Goal: Task Accomplishment & Management: Manage account settings

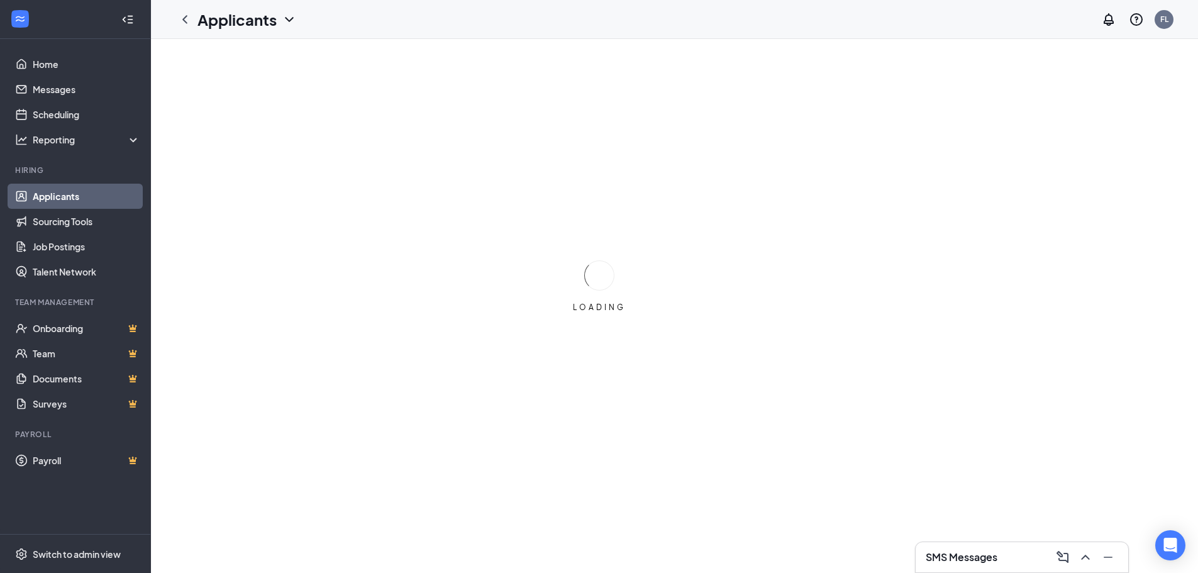
click at [85, 195] on link "Applicants" at bounding box center [87, 196] width 108 height 25
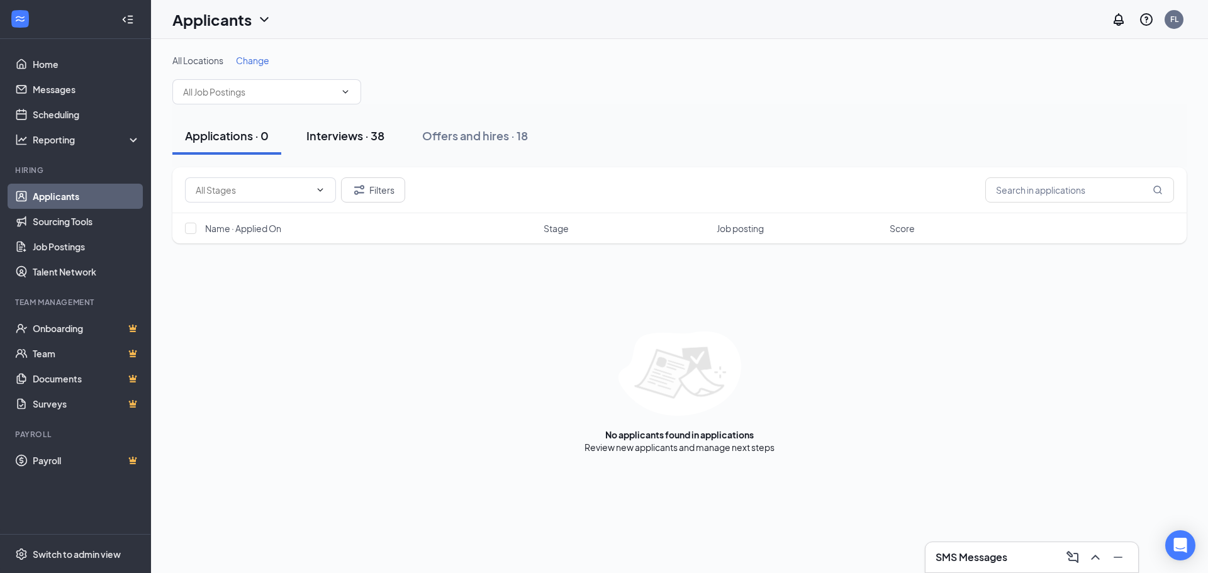
click at [342, 133] on div "Interviews · 38" at bounding box center [345, 136] width 78 height 16
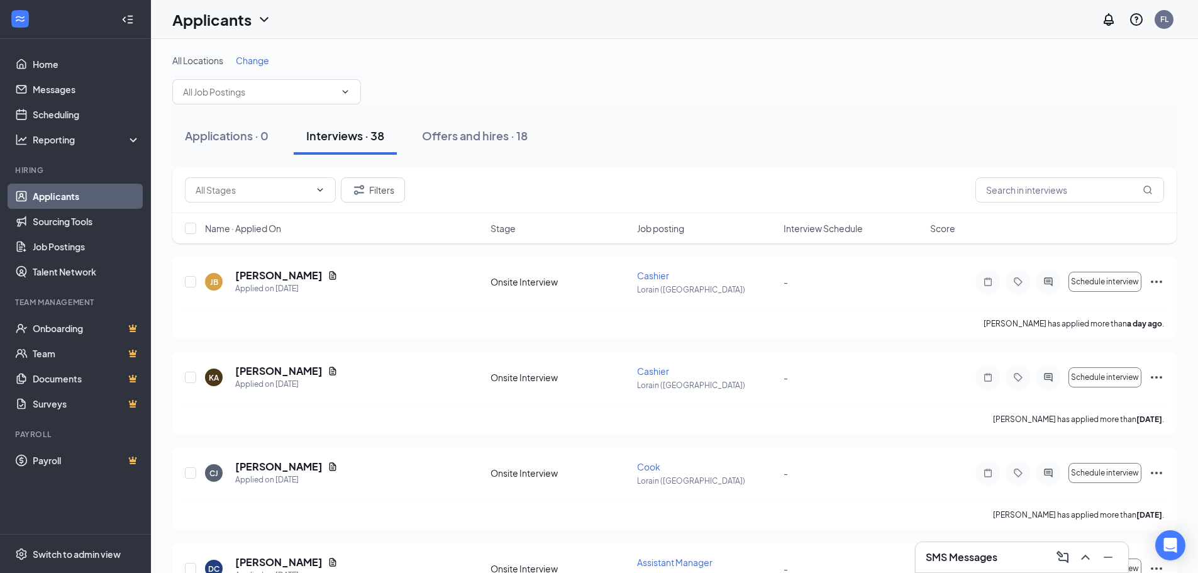
click at [813, 226] on span "Interview Schedule" at bounding box center [823, 228] width 79 height 13
